Goal: Information Seeking & Learning: Learn about a topic

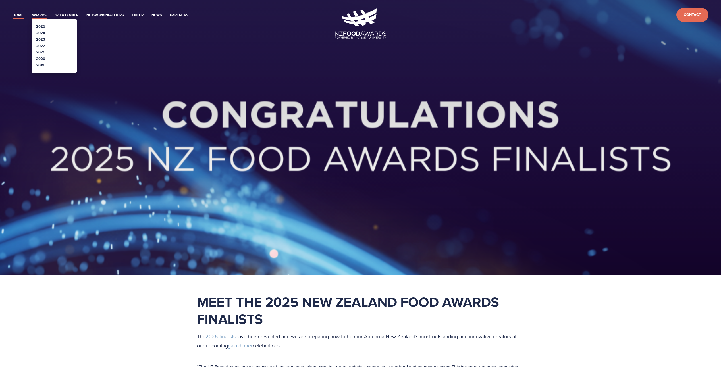
click at [44, 13] on link "Awards" at bounding box center [39, 15] width 15 height 7
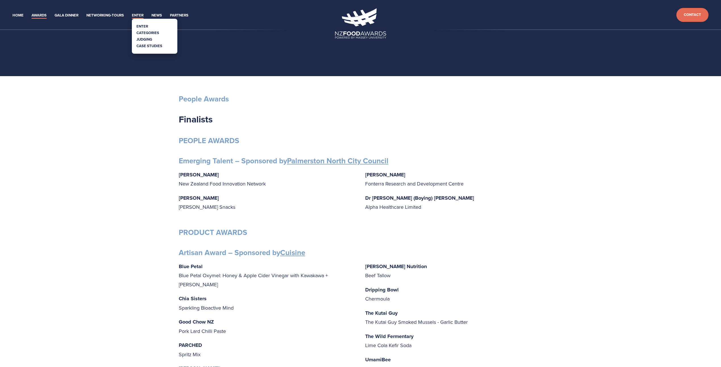
click at [135, 14] on link "Enter" at bounding box center [138, 15] width 12 height 7
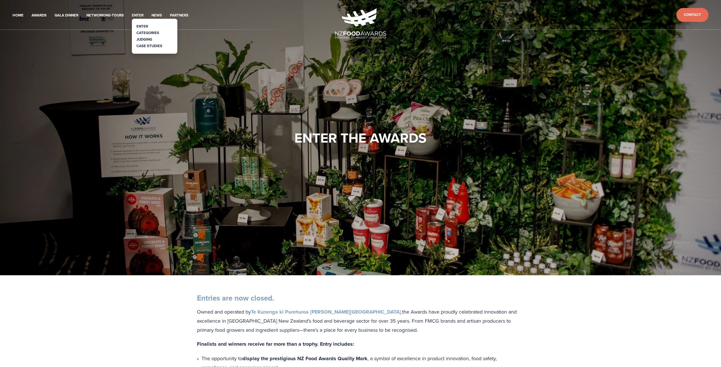
click at [143, 38] on link "Judging" at bounding box center [144, 39] width 16 height 5
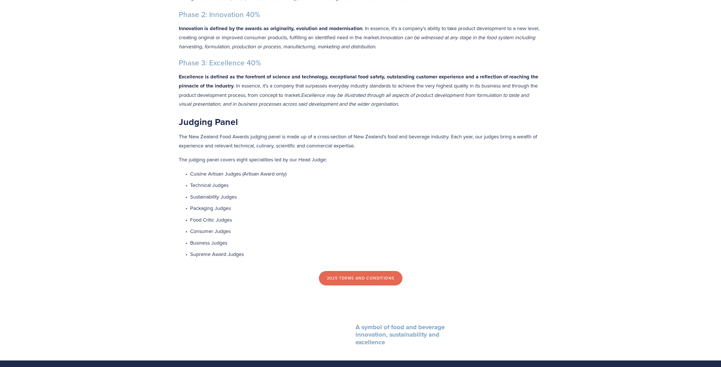
scroll to position [313, 0]
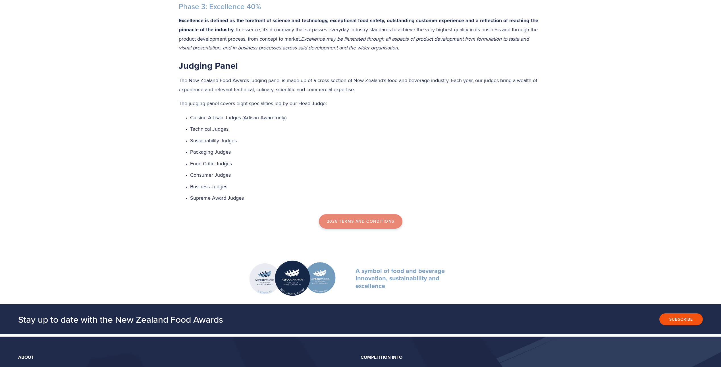
click at [362, 225] on link "2025 Terms and Conditions" at bounding box center [361, 221] width 84 height 15
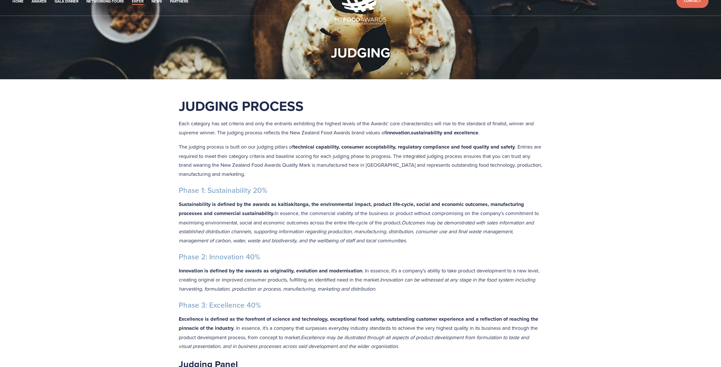
scroll to position [0, 0]
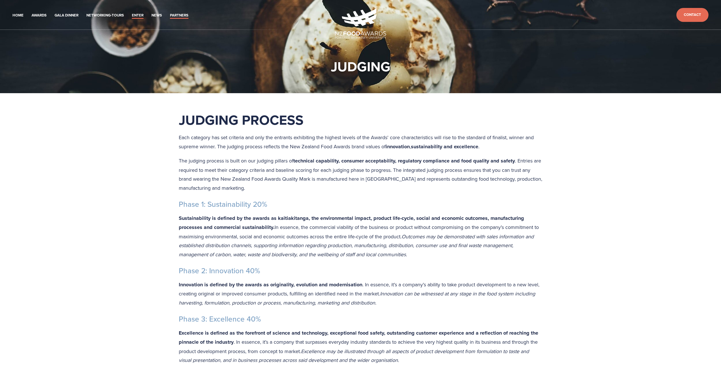
click at [181, 15] on link "Partners" at bounding box center [179, 15] width 18 height 7
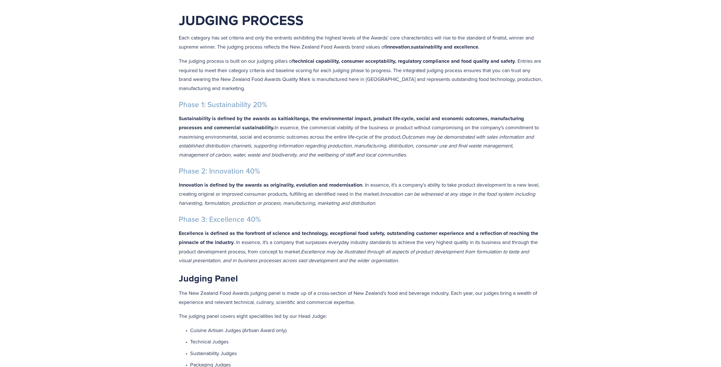
scroll to position [114, 0]
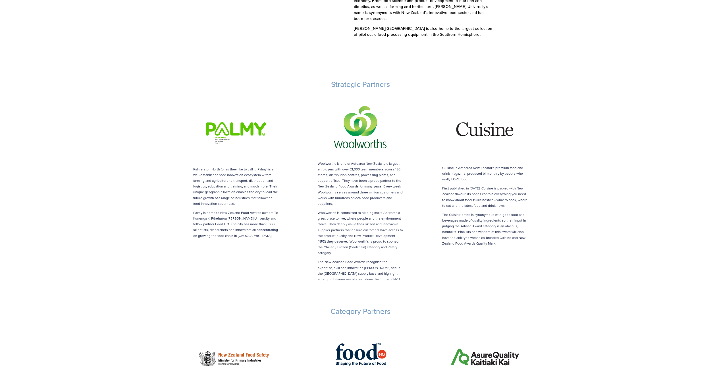
scroll to position [227, 0]
